Goal: Information Seeking & Learning: Learn about a topic

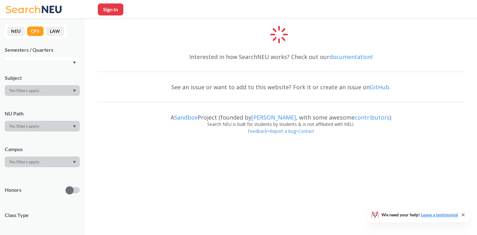
click at [15, 30] on button "NEU" at bounding box center [15, 31] width 17 height 9
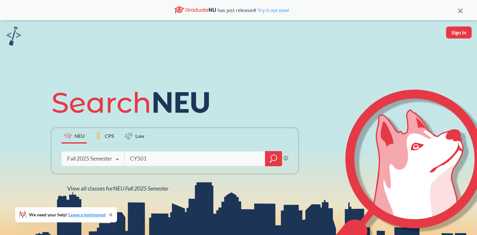
type input "CY5010"
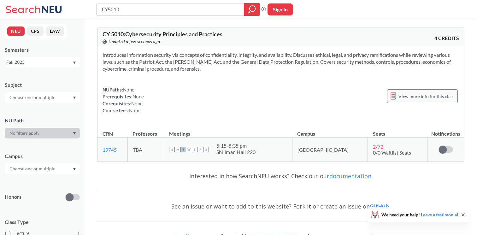
click at [414, 98] on span "View more info for this class" at bounding box center [427, 96] width 56 height 8
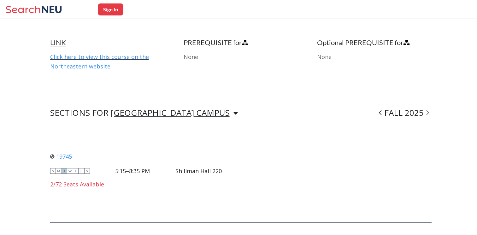
scroll to position [391, 0]
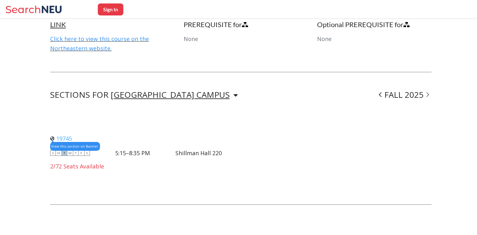
click at [64, 135] on link "19745" at bounding box center [61, 139] width 22 height 8
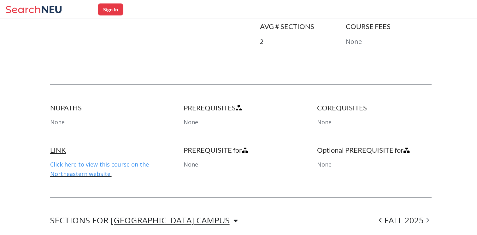
scroll to position [263, 0]
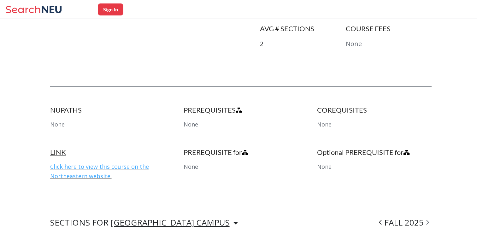
click at [92, 166] on link "Click here to view this course on the Northeastern website." at bounding box center [99, 171] width 99 height 17
